Goal: Task Accomplishment & Management: Complete application form

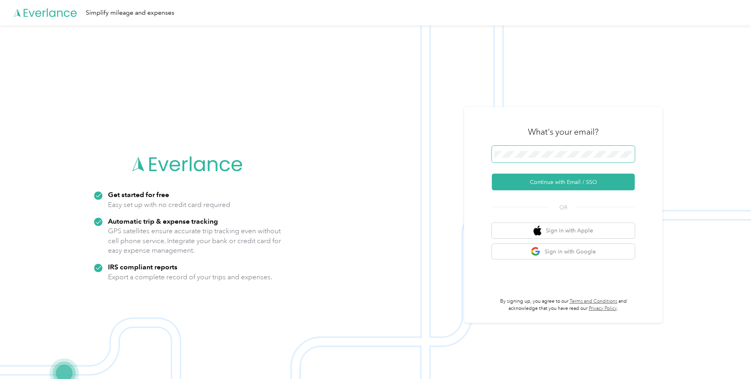
click at [492, 173] on button "Continue with Email / SSO" at bounding box center [563, 181] width 143 height 17
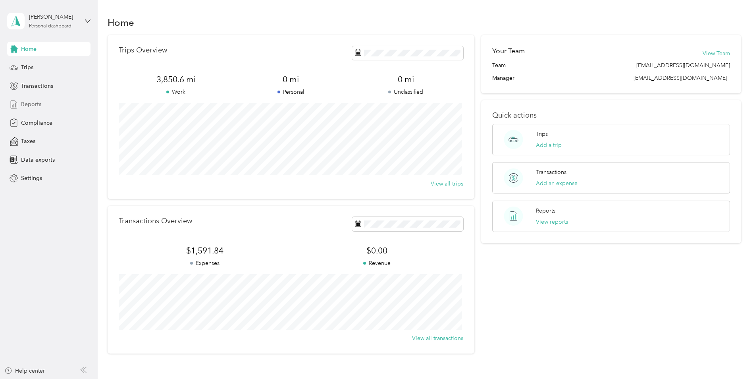
click at [27, 104] on span "Reports" at bounding box center [31, 104] width 20 height 8
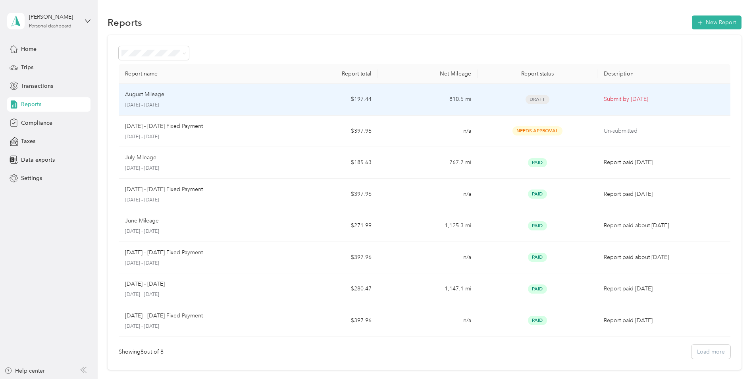
click at [159, 93] on p "August Mileage" at bounding box center [144, 94] width 39 height 9
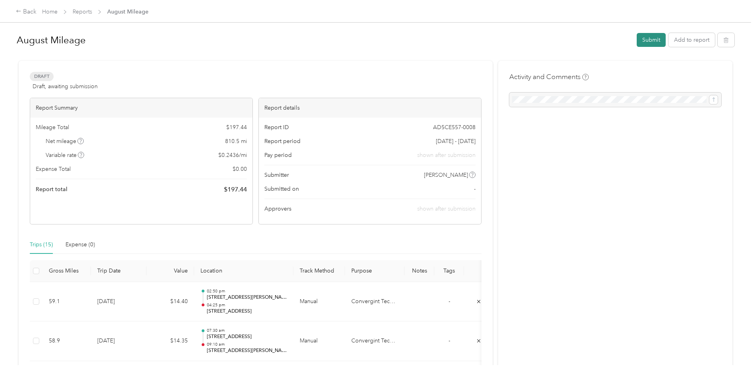
click at [654, 42] on button "Submit" at bounding box center [651, 40] width 29 height 14
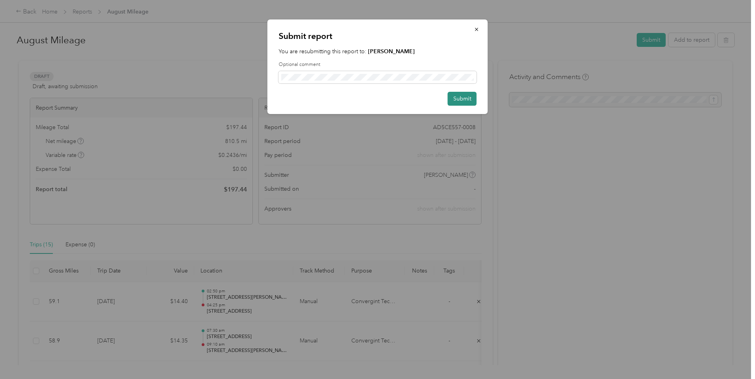
click at [466, 98] on button "Submit" at bounding box center [462, 99] width 29 height 14
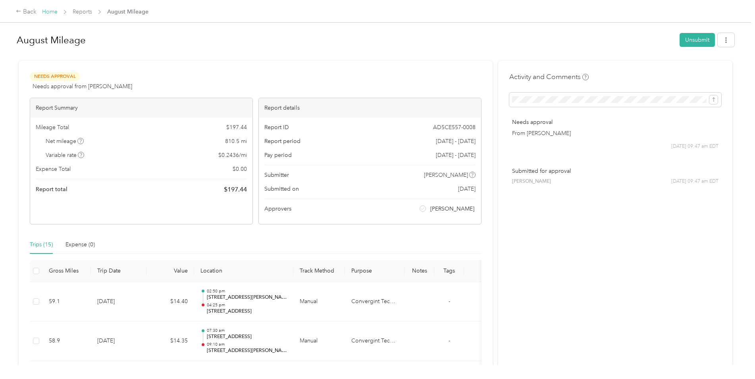
click at [52, 12] on link "Home" at bounding box center [49, 11] width 15 height 7
